Goal: Task Accomplishment & Management: Manage account settings

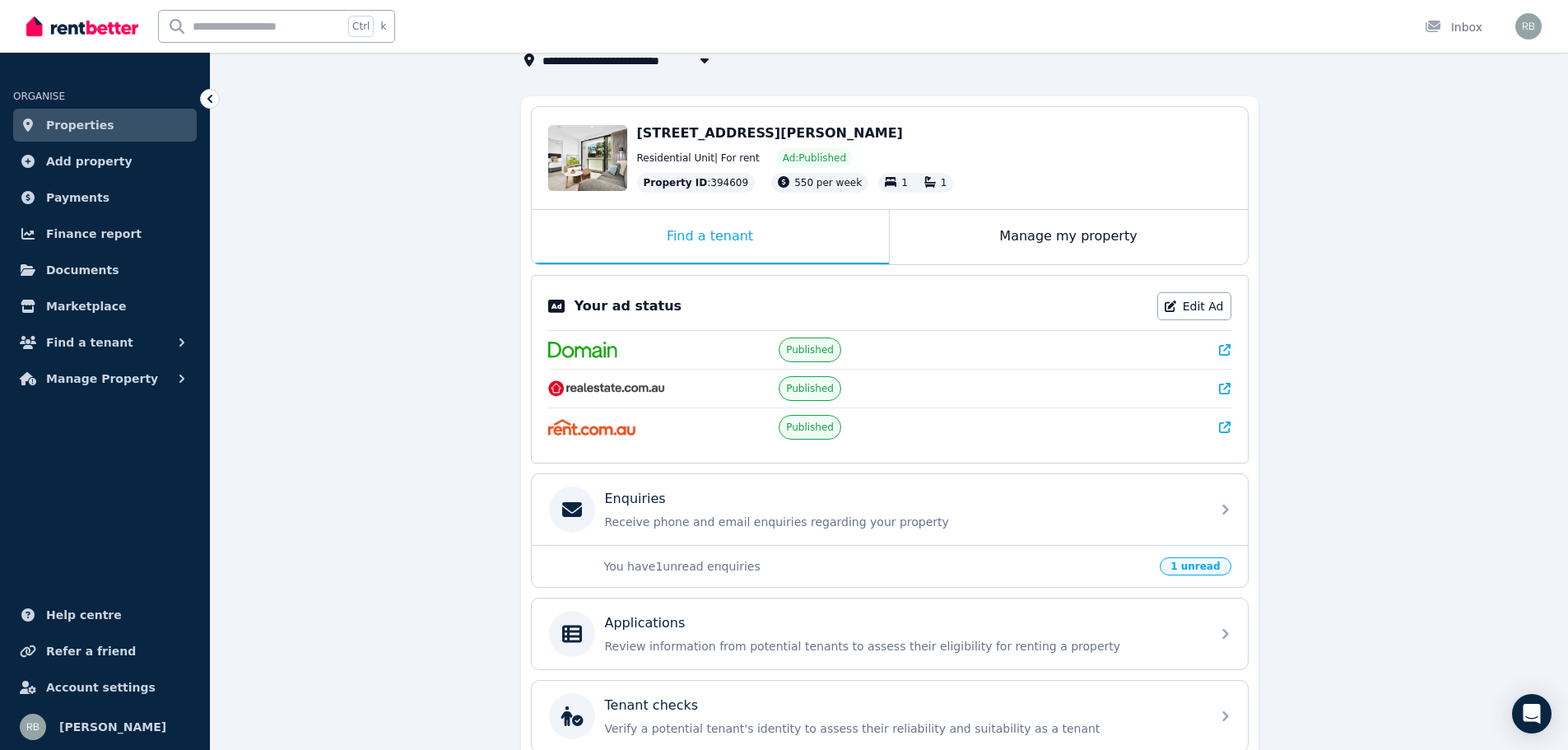
scroll to position [145, 0]
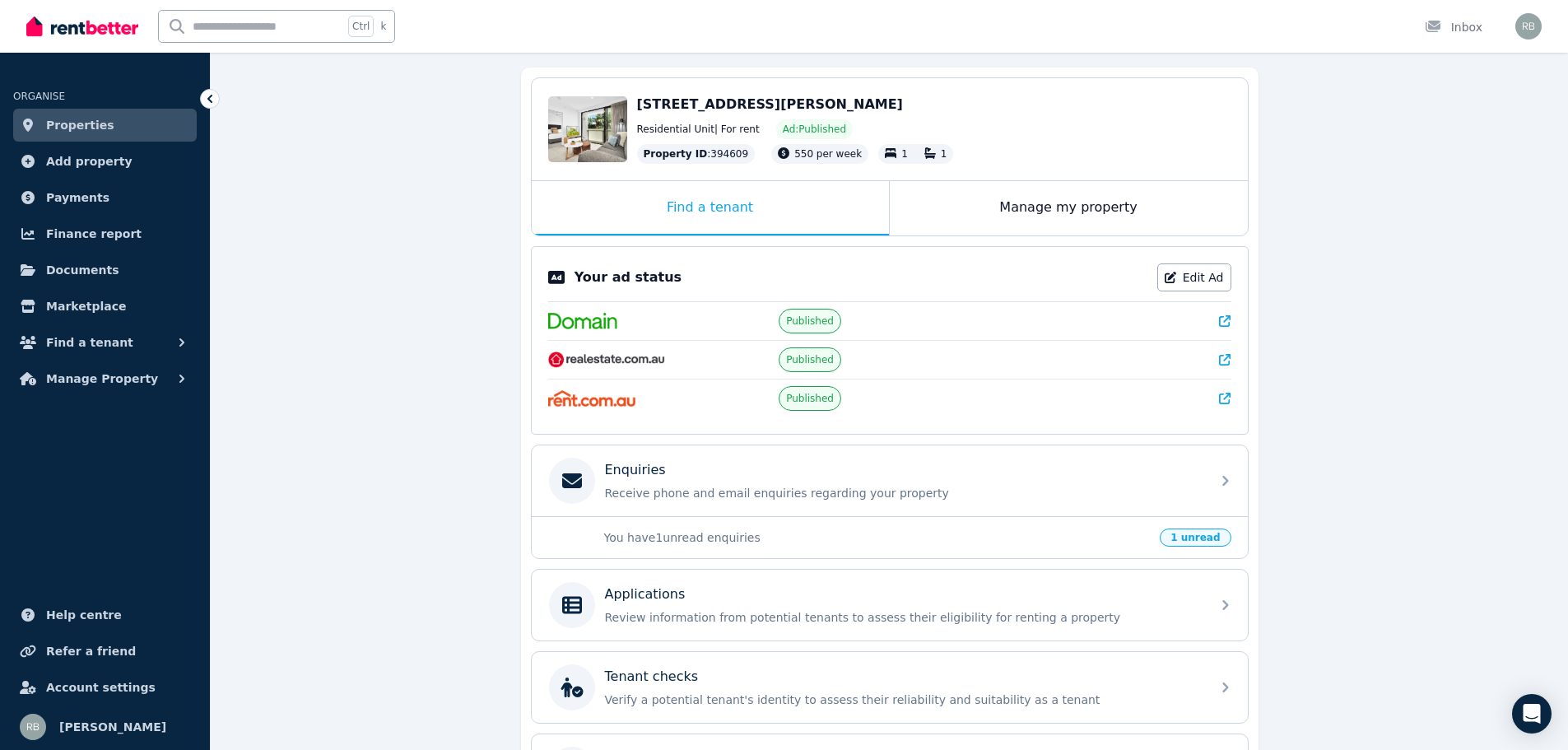
click at [1204, 536] on span "1 unread" at bounding box center [1195, 537] width 71 height 18
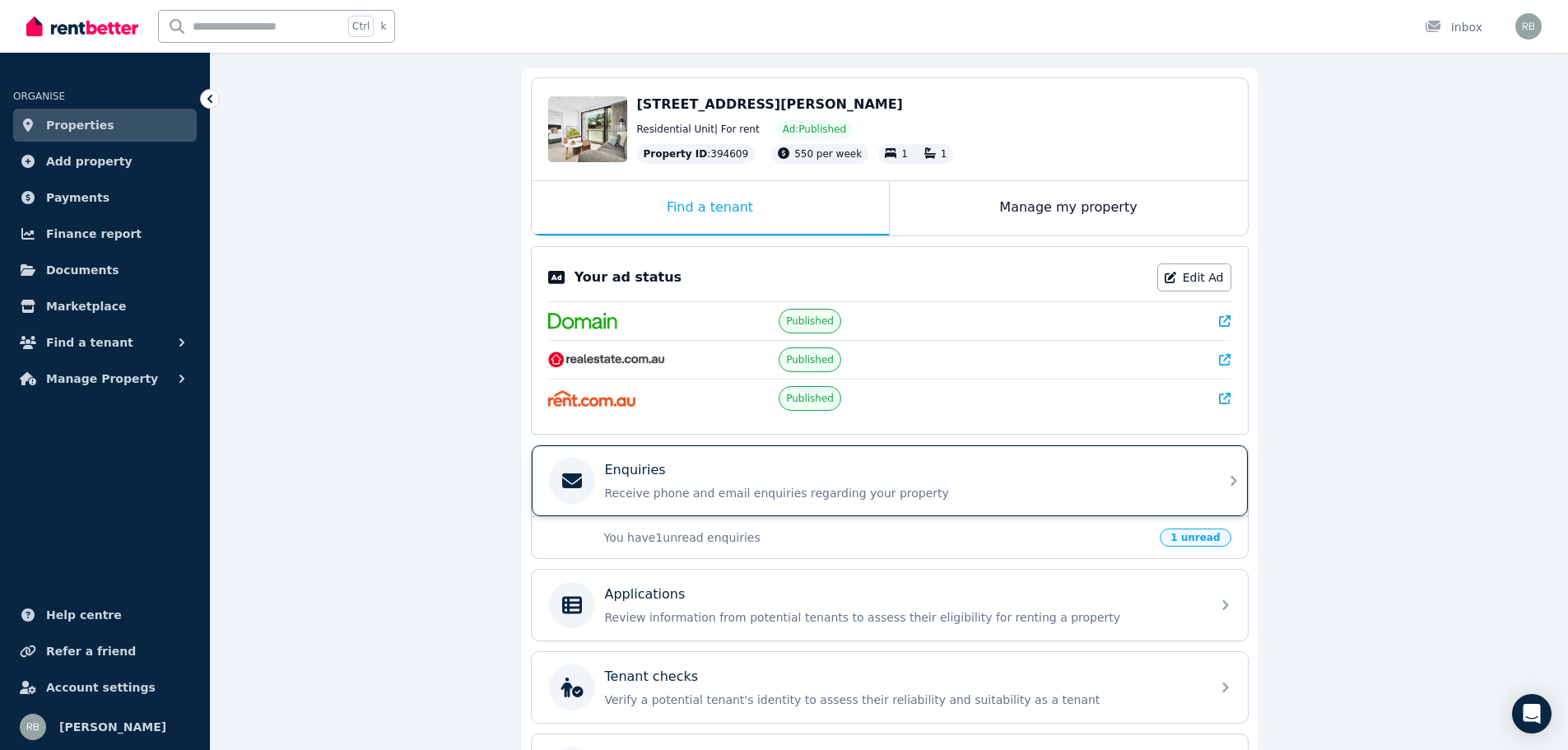
click at [798, 488] on p "Receive phone and email enquiries regarding your property" at bounding box center [903, 492] width 596 height 16
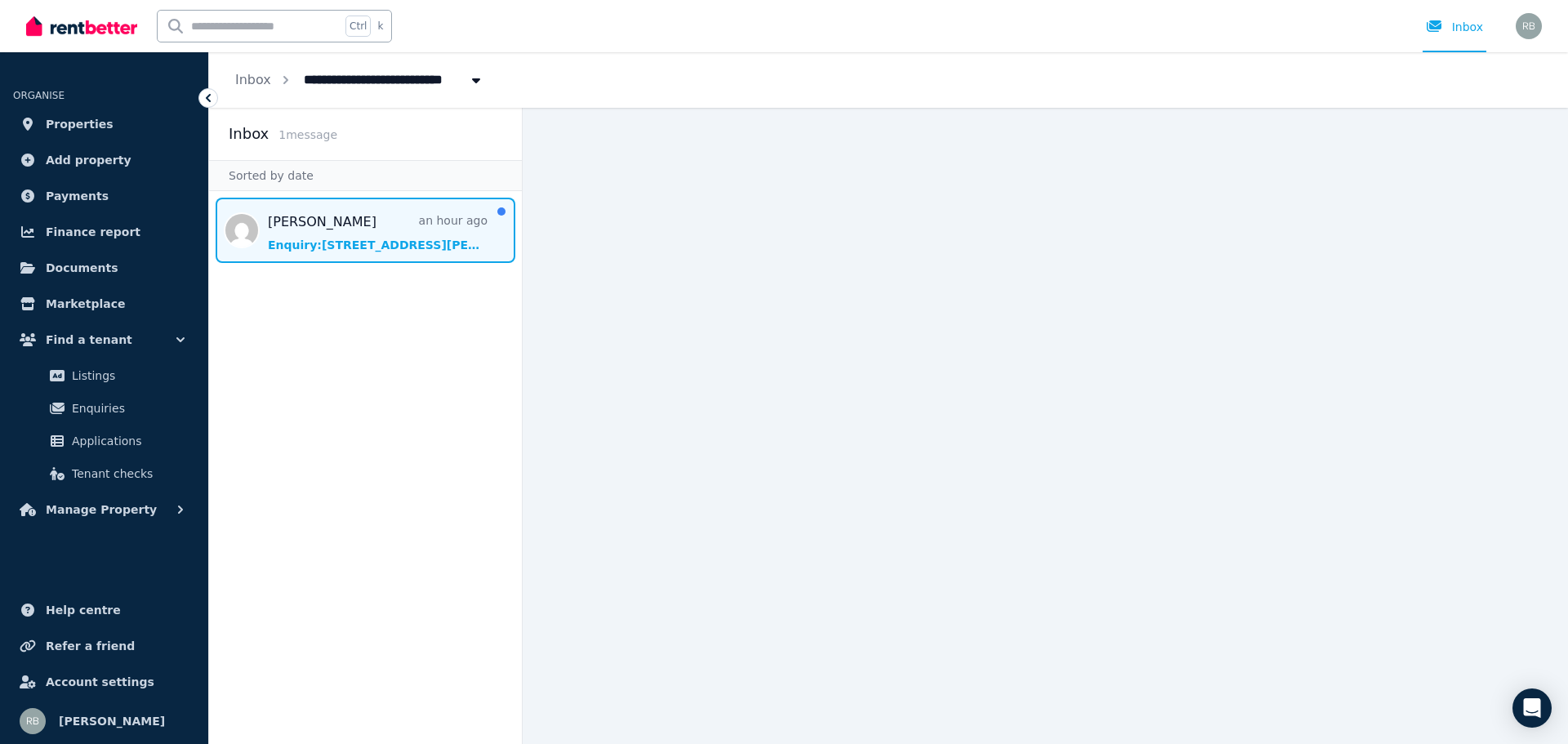
click at [338, 242] on span "Message list" at bounding box center [365, 231] width 313 height 65
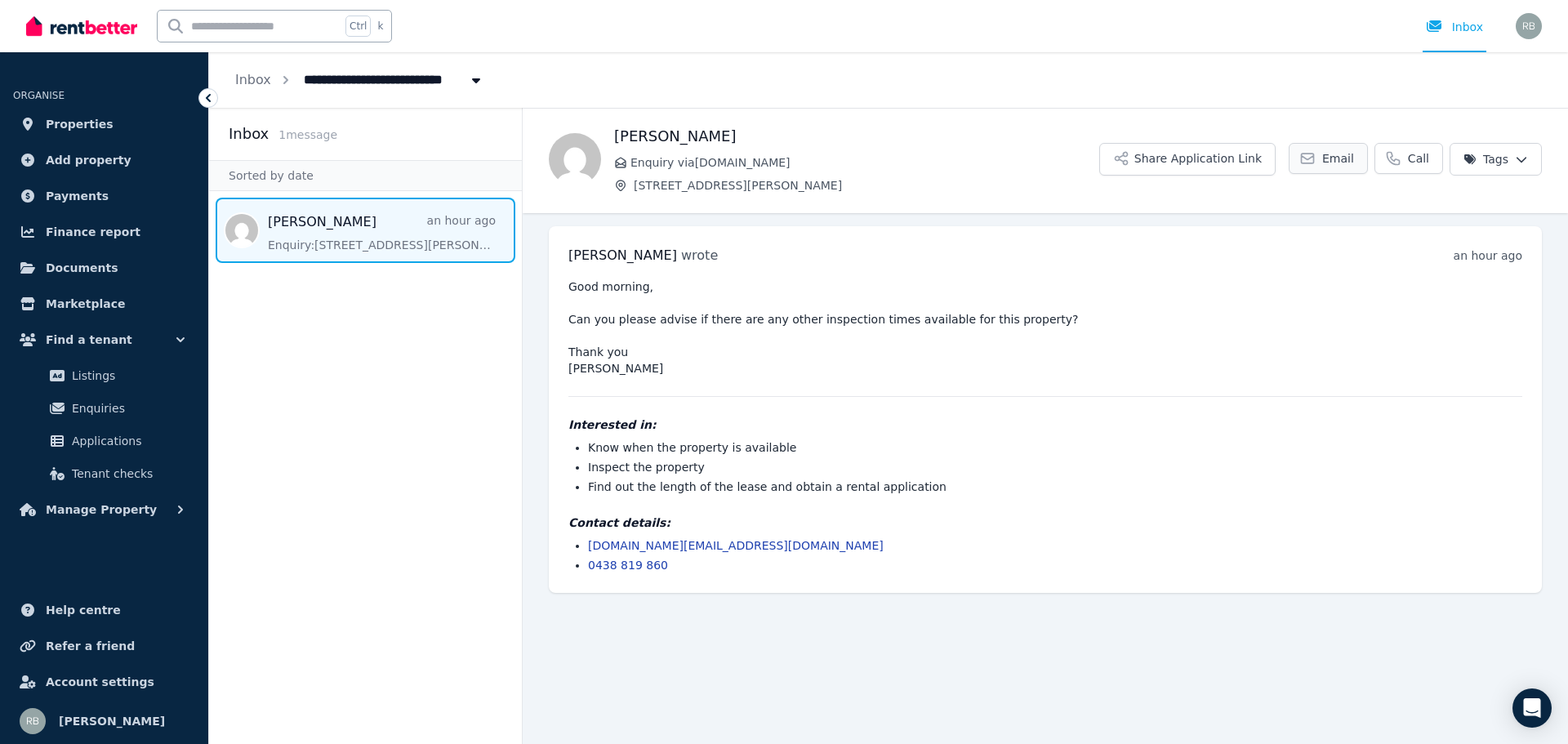
click at [1349, 158] on span "Email" at bounding box center [1338, 158] width 32 height 16
click at [1165, 157] on button "Share Application Link" at bounding box center [1188, 159] width 176 height 33
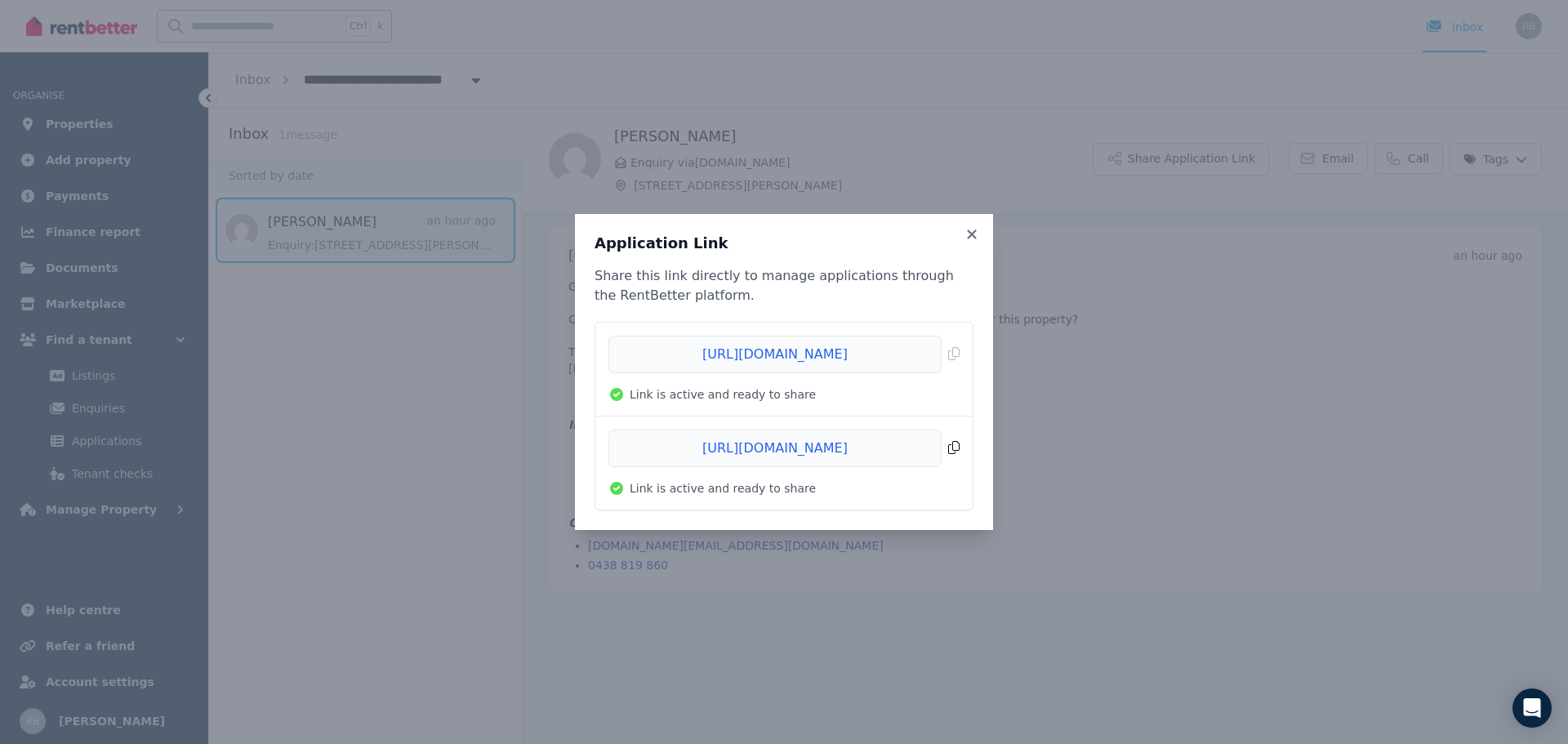
click at [955, 446] on span "Copied!" at bounding box center [784, 448] width 352 height 38
click at [977, 234] on icon at bounding box center [972, 235] width 16 height 15
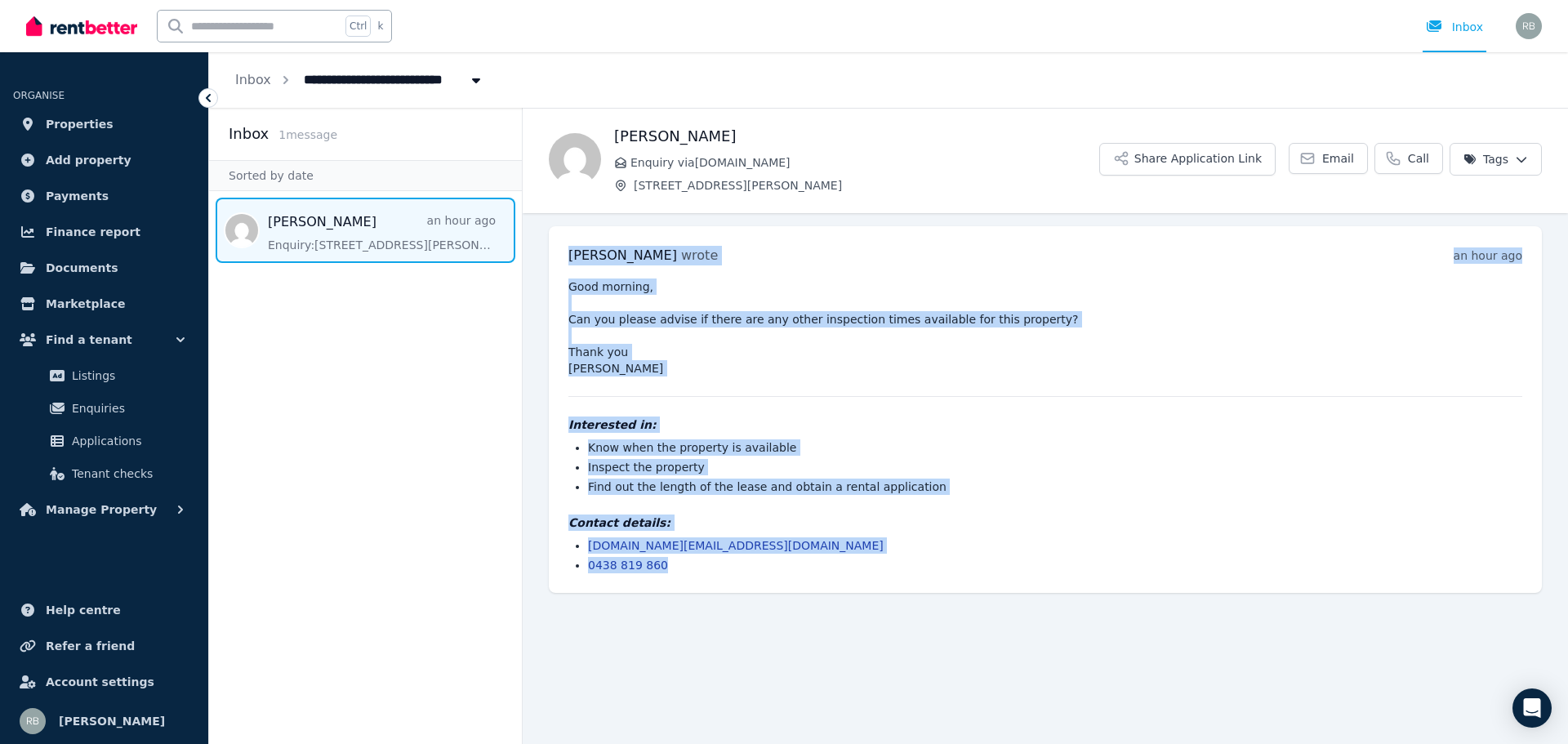
drag, startPoint x: 571, startPoint y: 258, endPoint x: 718, endPoint y: 563, distance: 338.6
click at [718, 563] on div "[PERSON_NAME] wrote an hour ago 9:41 am [DATE][DATE] Good morning, Can you plea…" at bounding box center [1045, 409] width 993 height 367
copy div "[PERSON_NAME] wrote an hour ago 9:41 am [DATE][DATE] Good morning, Can you plea…"
click at [99, 442] on span "Applications" at bounding box center [127, 440] width 110 height 19
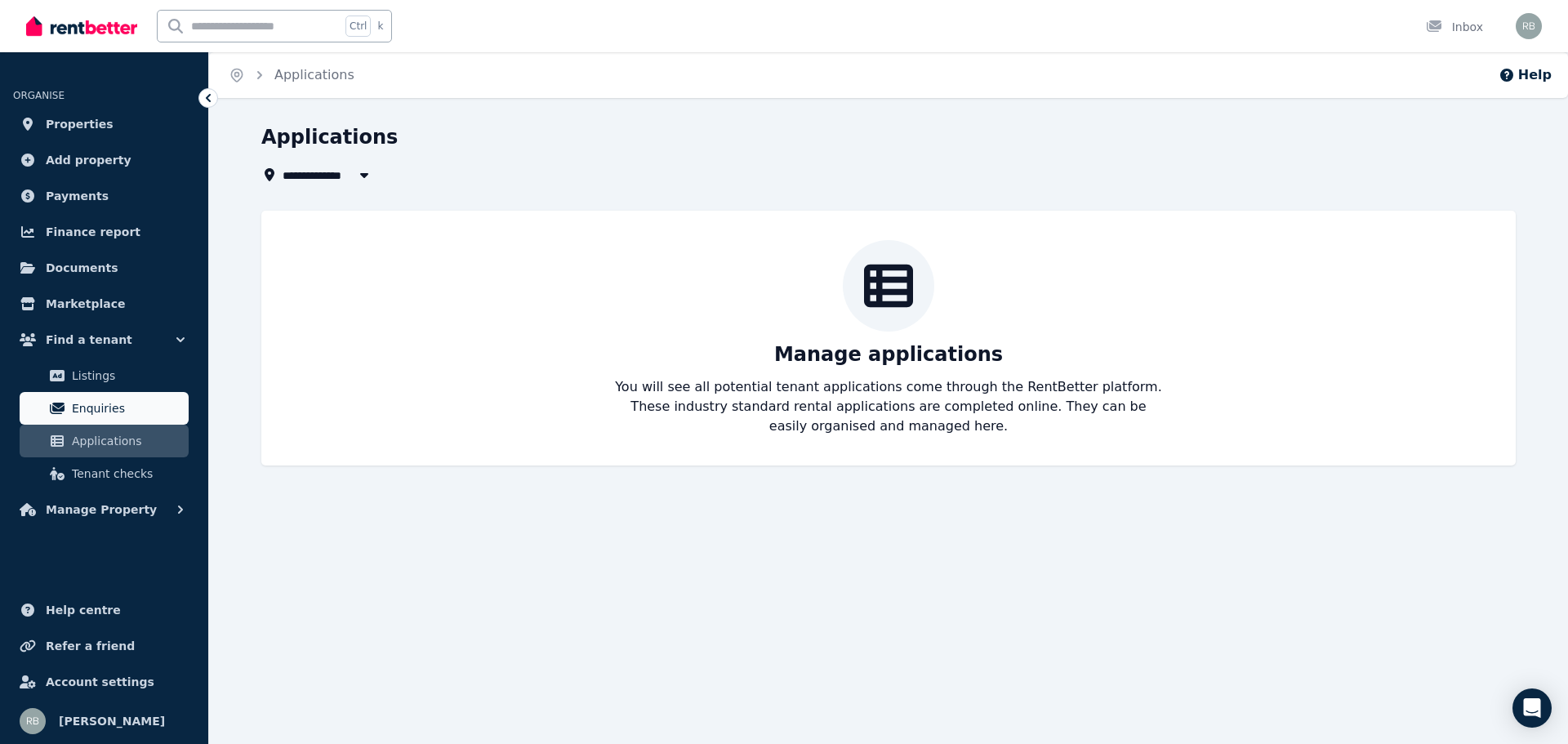
click at [105, 414] on span "Enquiries" at bounding box center [127, 408] width 110 height 19
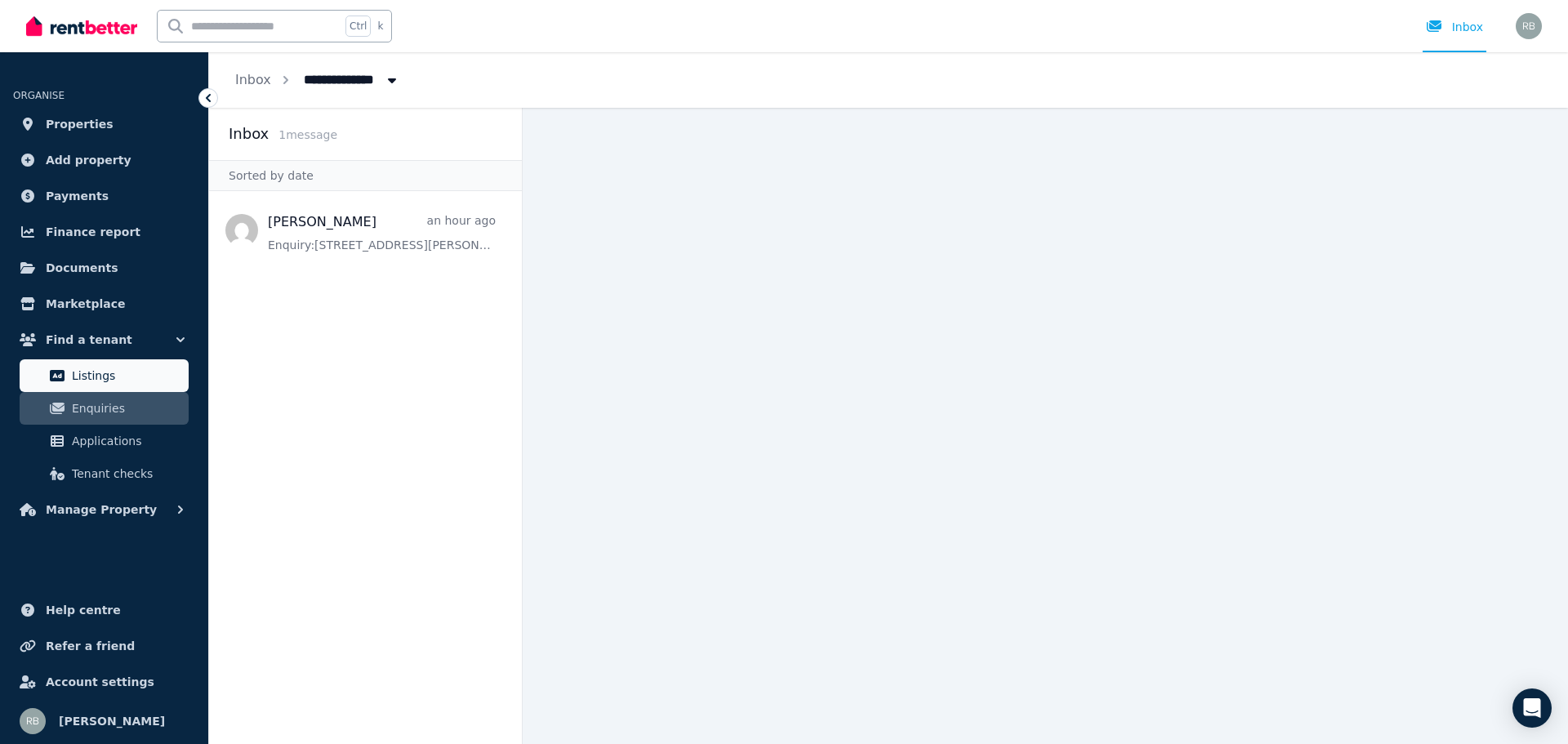
click at [104, 374] on span "Listings" at bounding box center [127, 375] width 110 height 19
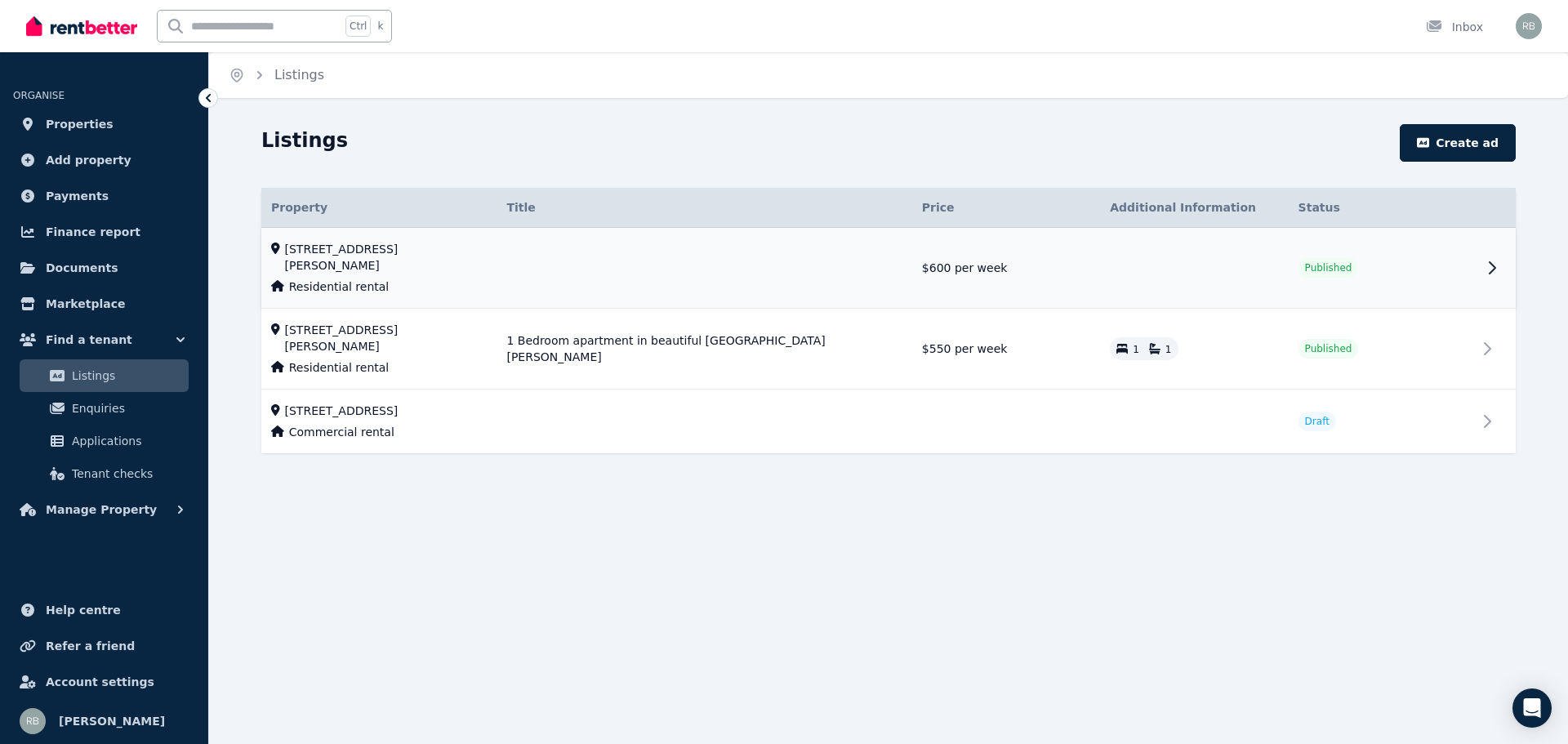
click at [1487, 259] on icon at bounding box center [1492, 268] width 19 height 19
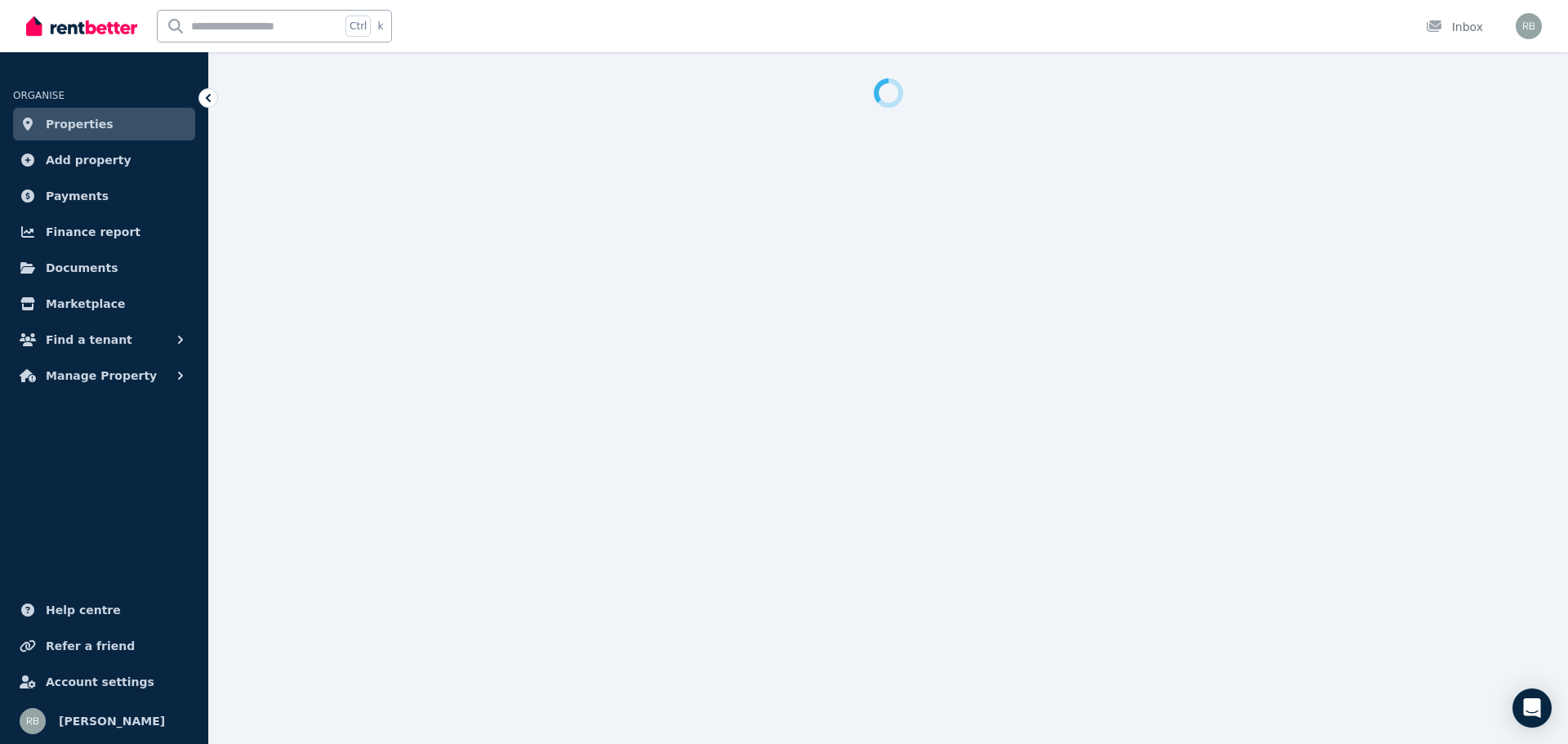
select select "***"
select select "**********"
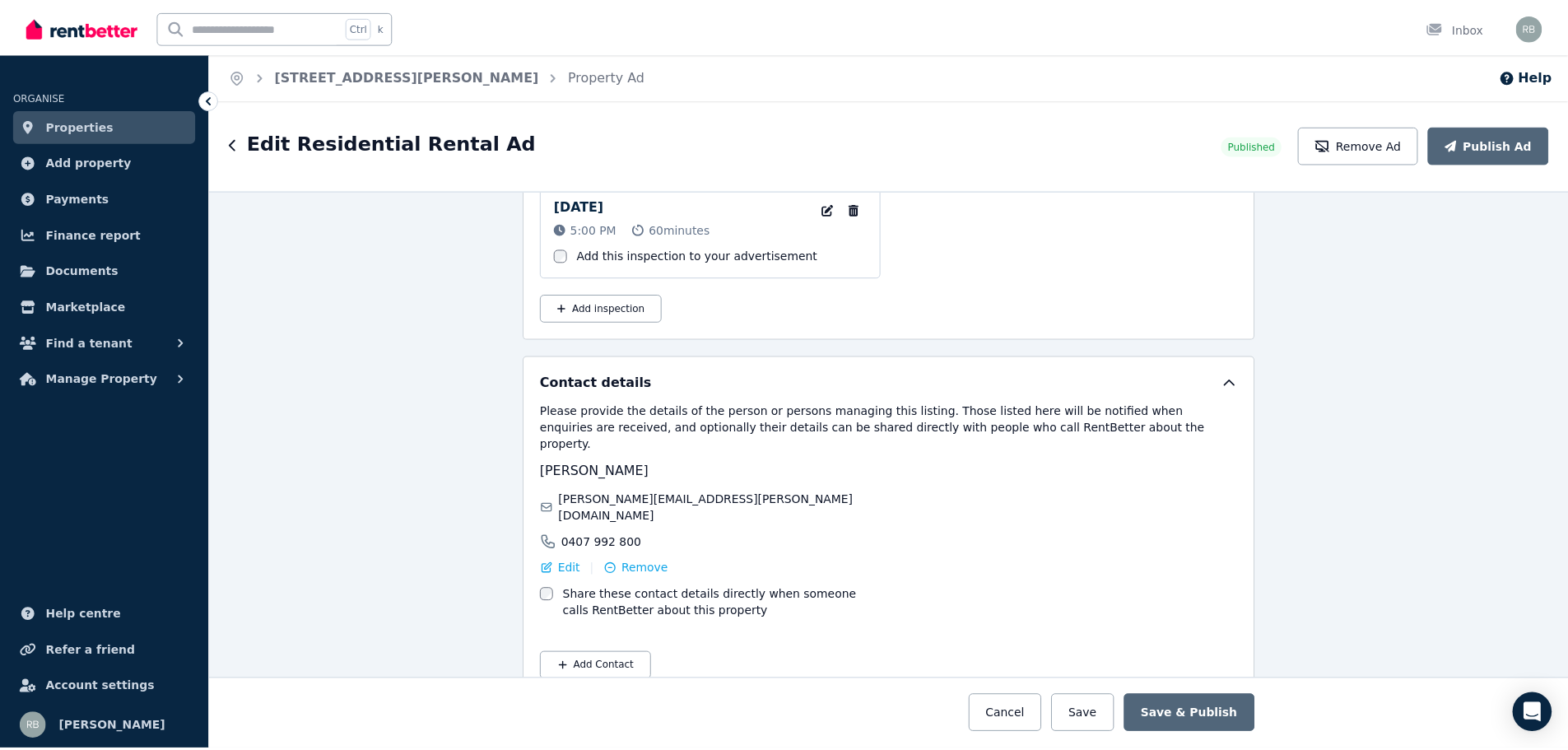
scroll to position [2738, 0]
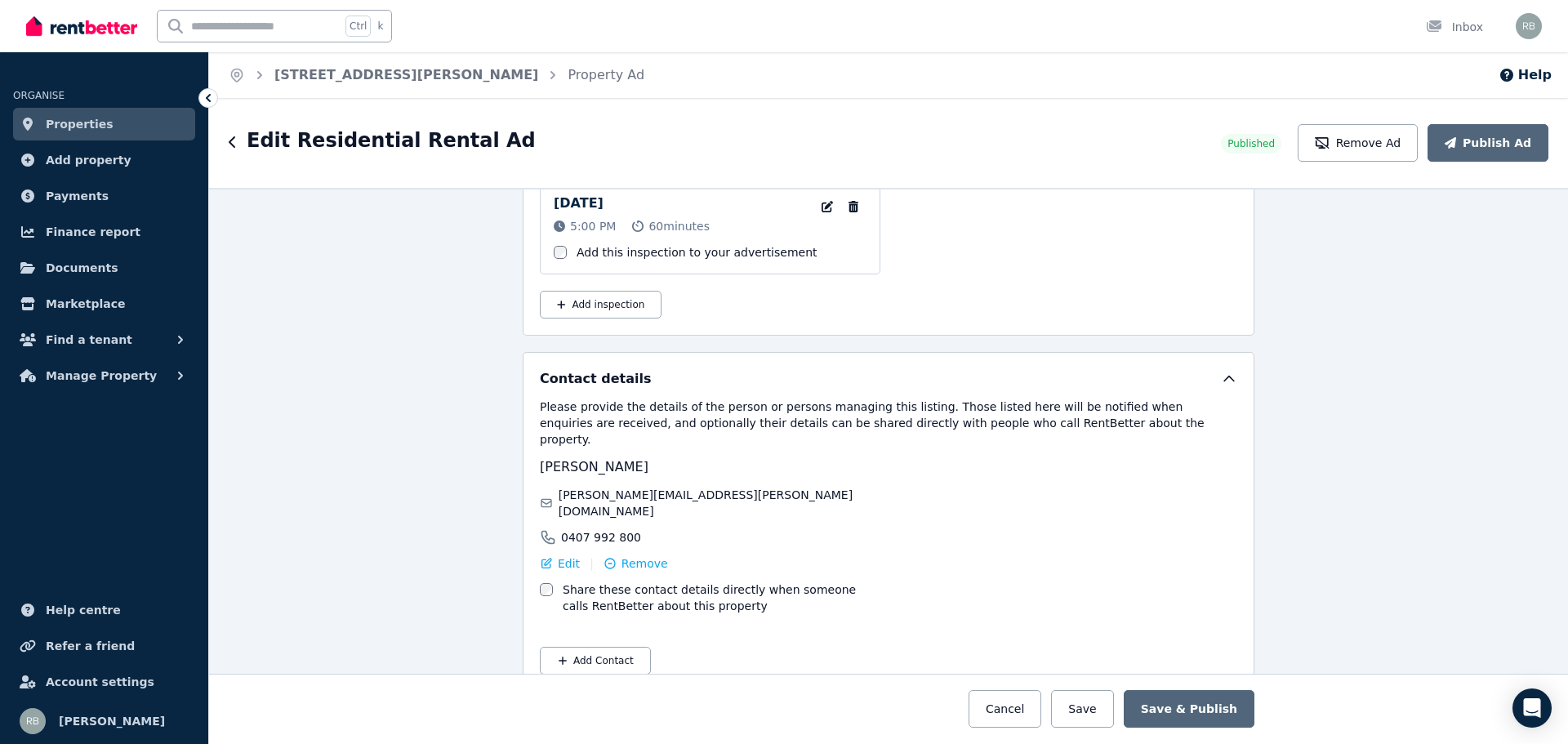
click at [231, 139] on icon "button" at bounding box center [233, 143] width 8 height 13
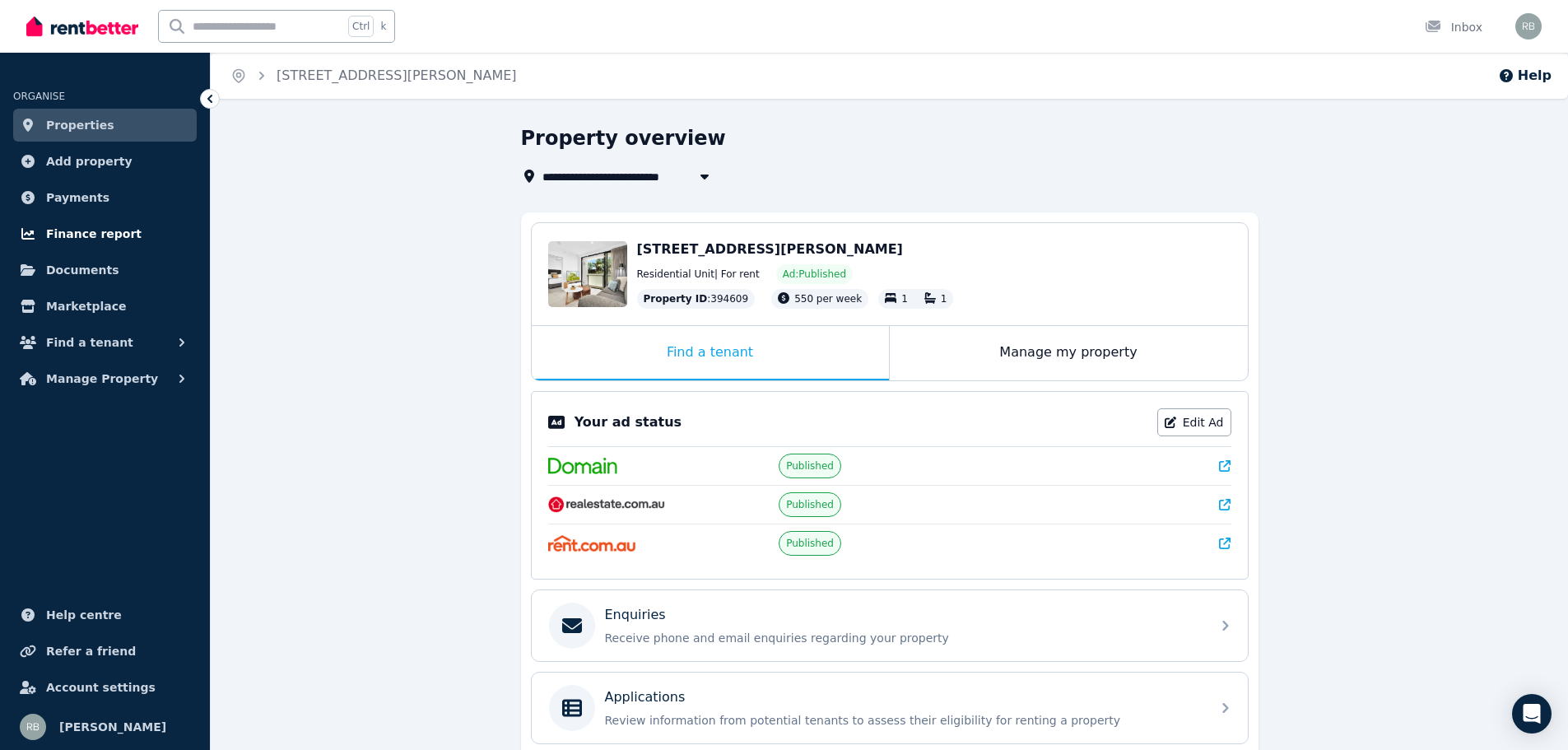
click at [101, 230] on span "Finance report" at bounding box center [94, 233] width 96 height 19
